Goal: Information Seeking & Learning: Understand process/instructions

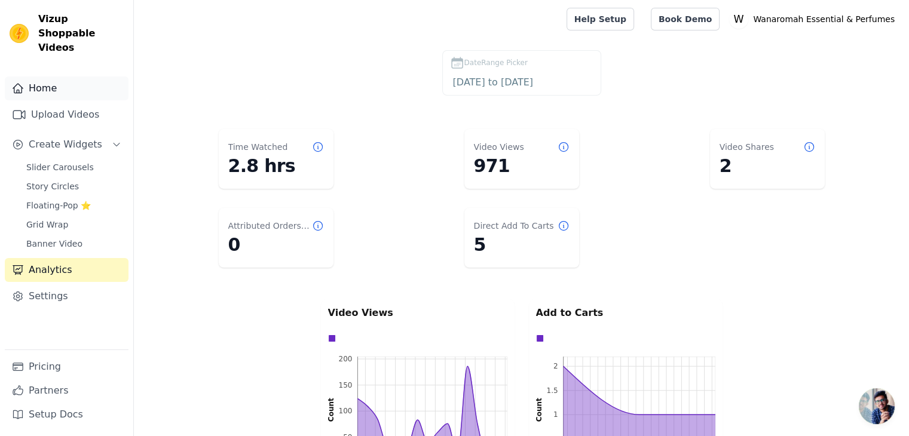
click at [50, 77] on link "Home" at bounding box center [67, 89] width 124 height 24
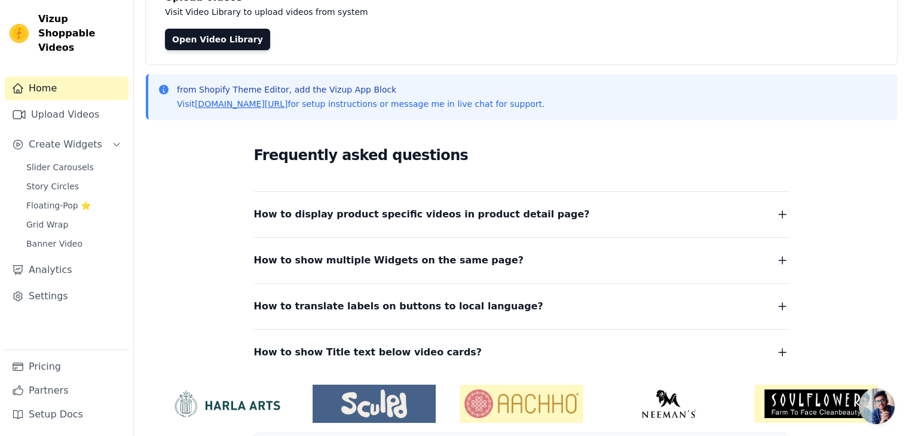
scroll to position [132, 0]
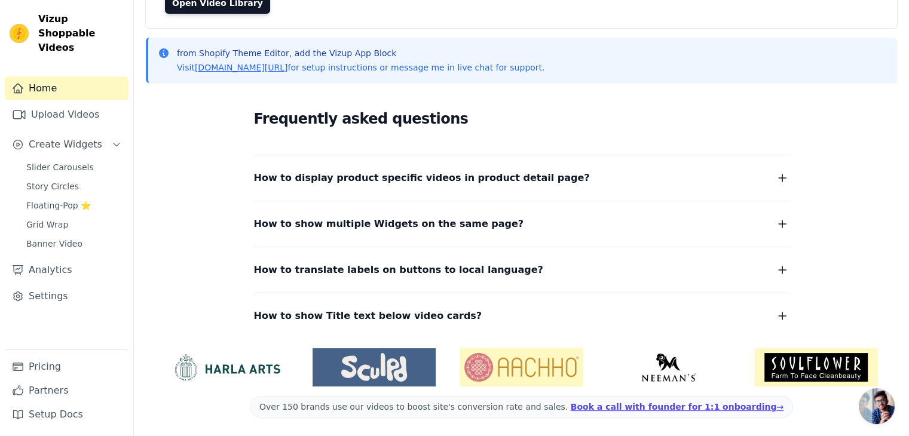
click at [460, 178] on span "How to display product specific videos in product detail page?" at bounding box center [422, 178] width 336 height 17
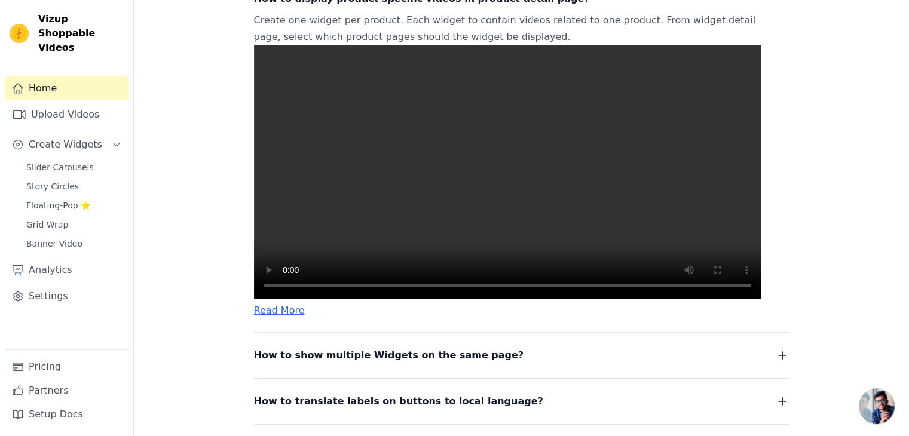
click at [455, 179] on video at bounding box center [507, 171] width 507 height 253
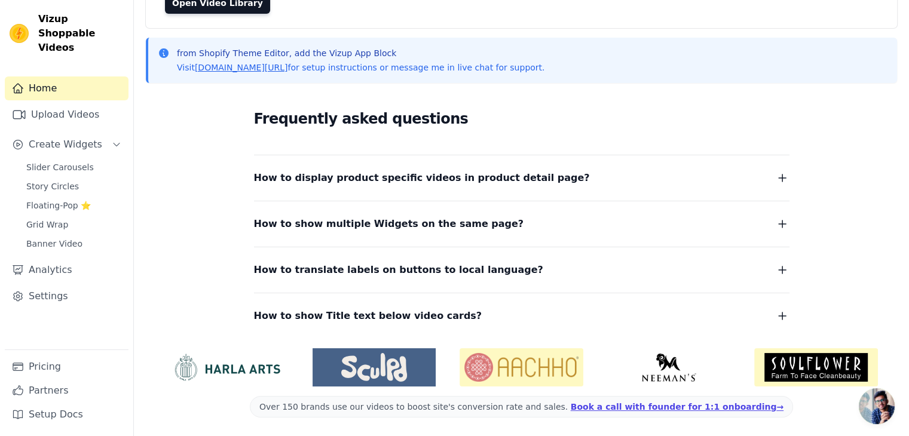
click at [349, 309] on span "How to show Title text below video cards?" at bounding box center [368, 316] width 228 height 17
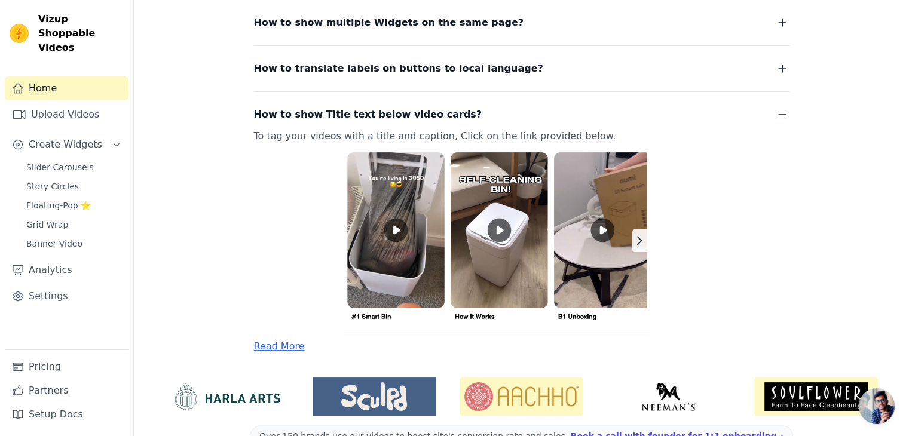
scroll to position [304, 0]
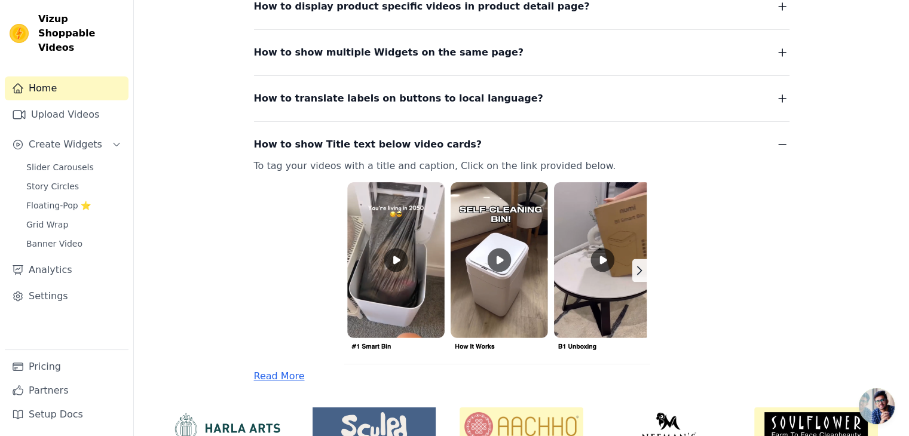
click at [453, 111] on dl "How to display product specific videos in product detail page? Create one widge…" at bounding box center [522, 183] width 536 height 400
click at [452, 102] on span "How to translate labels on buttons to local language?" at bounding box center [398, 98] width 289 height 17
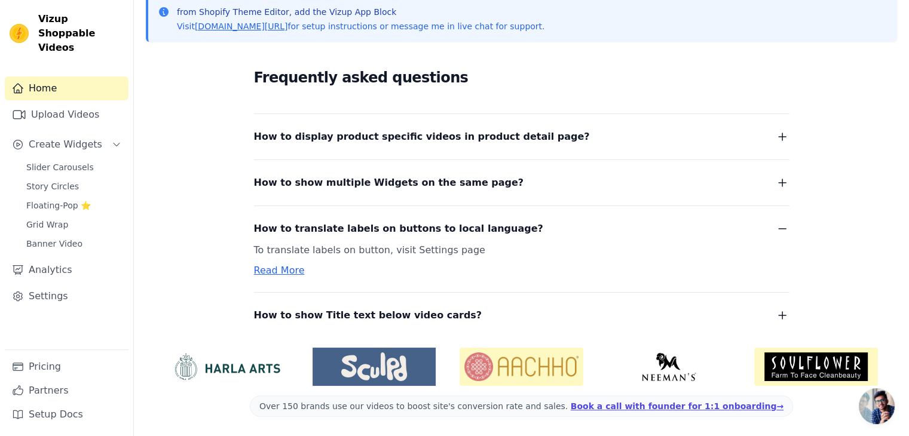
scroll to position [173, 0]
click at [409, 178] on span "How to show multiple Widgets on the same page?" at bounding box center [389, 183] width 270 height 17
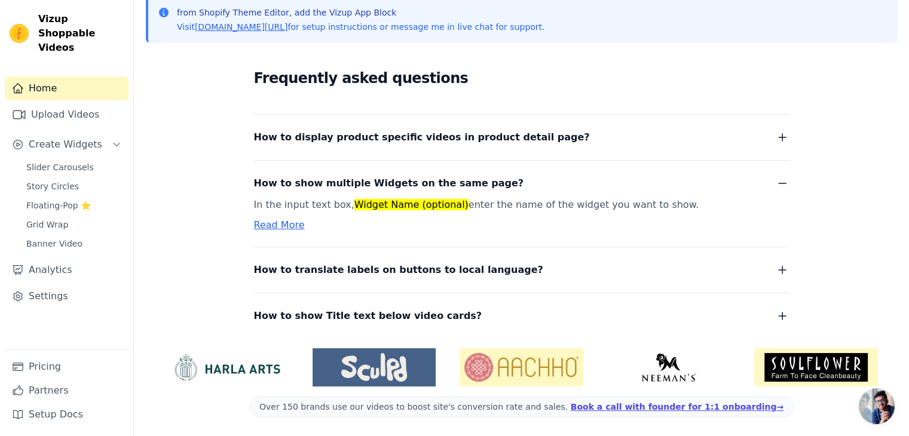
click at [533, 148] on dl "How to display product specific videos in product detail page? Create one widge…" at bounding box center [522, 219] width 536 height 210
click at [497, 146] on dl "How to display product specific videos in product detail page? Create one widge…" at bounding box center [522, 219] width 536 height 210
click at [507, 151] on dl "How to display product specific videos in product detail page? Create one widge…" at bounding box center [522, 219] width 536 height 210
click at [785, 140] on icon "button" at bounding box center [782, 137] width 14 height 14
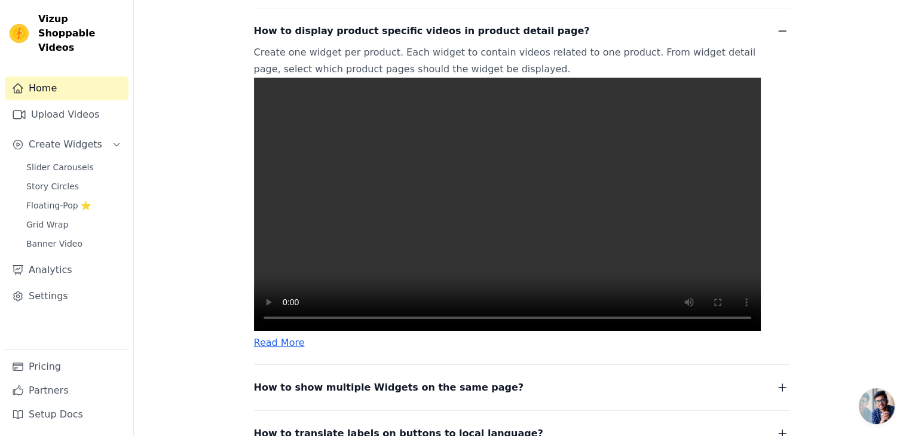
scroll to position [292, 0]
